Goal: Task Accomplishment & Management: Manage account settings

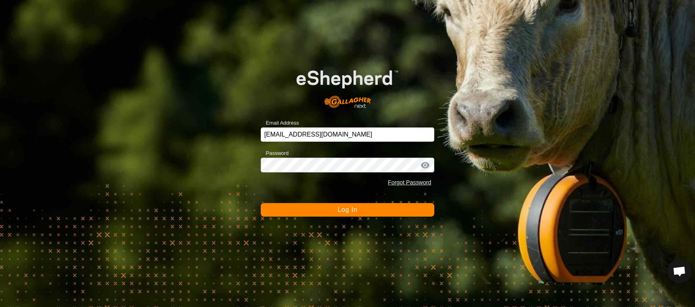
click at [327, 212] on button "Log In" at bounding box center [348, 210] width 174 height 14
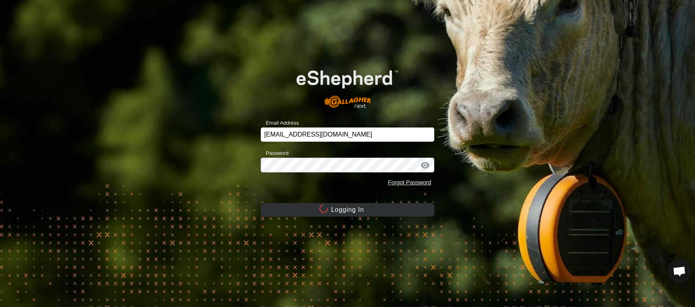
click at [327, 212] on div at bounding box center [324, 209] width 10 height 10
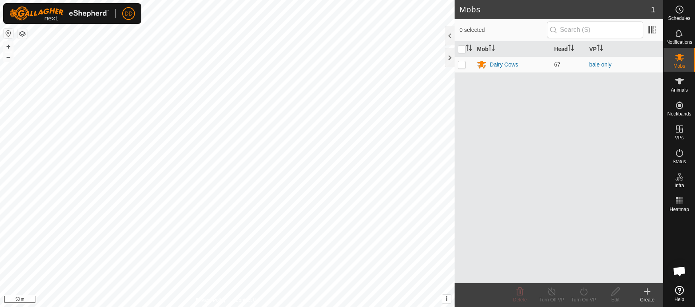
click at [458, 66] on p-checkbox at bounding box center [462, 64] width 8 height 6
checkbox input "true"
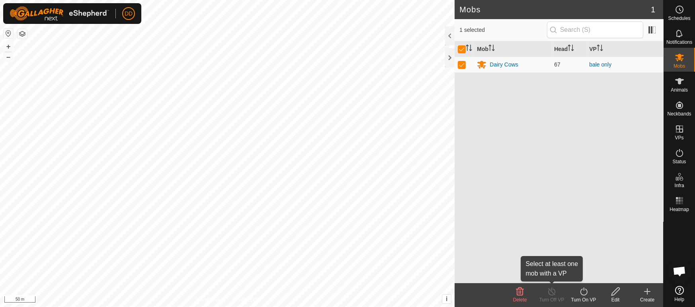
click at [546, 288] on turn-off-svg-icon at bounding box center [552, 291] width 32 height 10
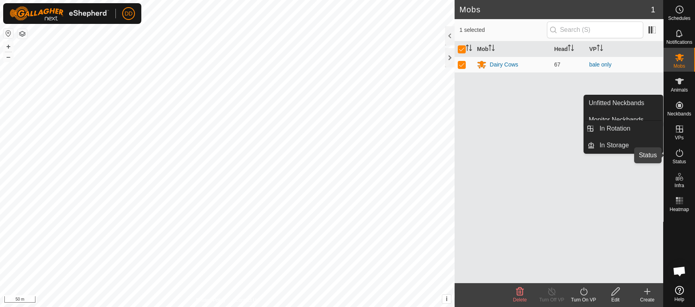
click at [679, 150] on icon at bounding box center [679, 153] width 10 height 10
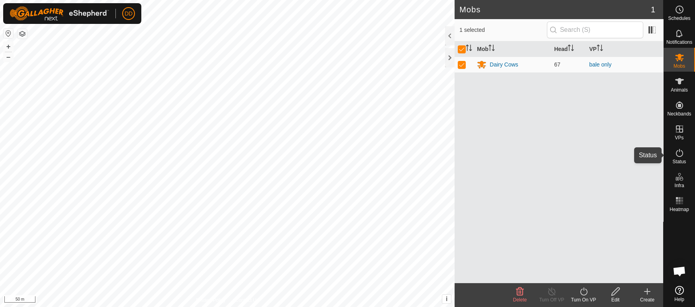
click at [679, 150] on icon at bounding box center [679, 153] width 10 height 10
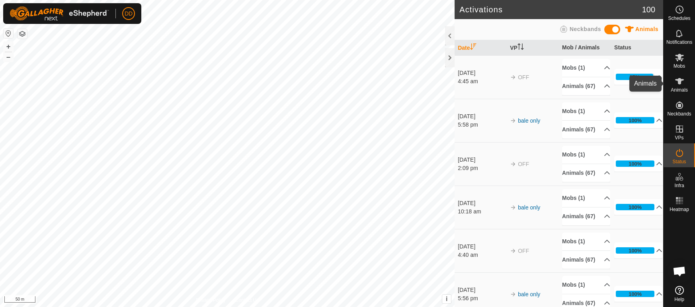
click at [680, 81] on icon at bounding box center [679, 81] width 9 height 6
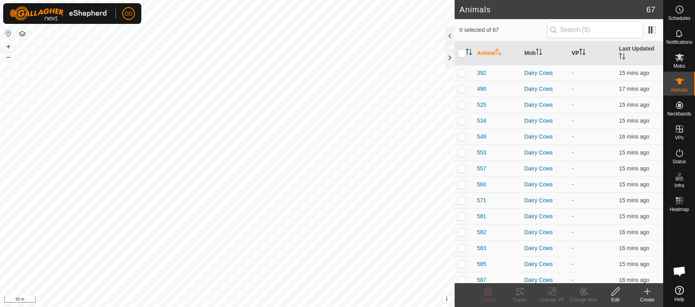
click at [579, 49] on th "VP" at bounding box center [591, 53] width 47 height 24
click at [582, 51] on icon "Activate to sort" at bounding box center [582, 52] width 6 height 6
